Goal: Navigation & Orientation: Find specific page/section

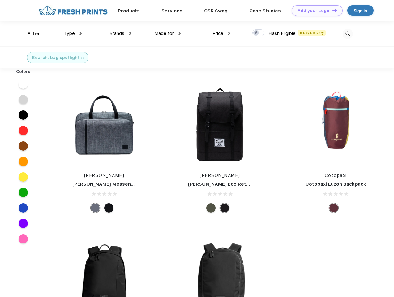
click at [314, 11] on link "Add your Logo Design Tool" at bounding box center [316, 10] width 51 height 11
click at [0, 0] on div "Design Tool" at bounding box center [0, 0] width 0 height 0
click at [331, 10] on link "Add your Logo Design Tool" at bounding box center [316, 10] width 51 height 11
click at [30, 34] on div "Filter" at bounding box center [33, 33] width 13 height 7
click at [73, 33] on span "Type" at bounding box center [69, 34] width 11 height 6
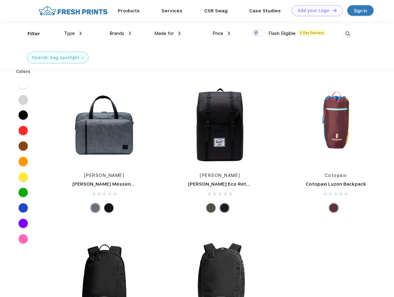
click at [120, 33] on span "Brands" at bounding box center [116, 34] width 15 height 6
click at [167, 33] on span "Made for" at bounding box center [163, 34] width 19 height 6
click at [221, 33] on span "Price" at bounding box center [217, 34] width 11 height 6
click at [258, 33] on div at bounding box center [258, 32] width 12 height 7
click at [256, 33] on input "checkbox" at bounding box center [254, 31] width 4 height 4
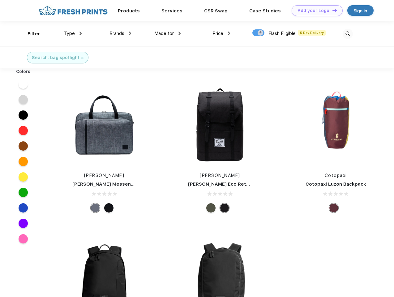
click at [347, 34] on img at bounding box center [347, 34] width 10 height 10
